Goal: Check status: Check status

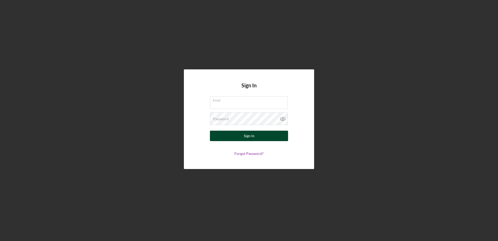
type input "[EMAIL_ADDRESS][DOMAIN_NAME]"
click at [247, 135] on div "Sign In" at bounding box center [249, 135] width 11 height 10
